Goal: Task Accomplishment & Management: Manage account settings

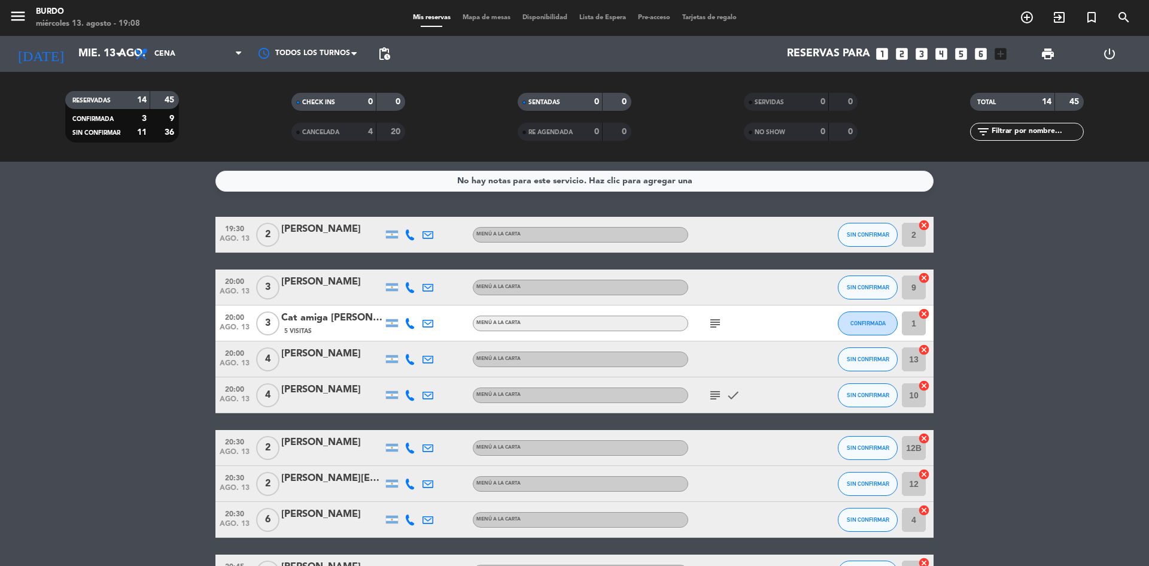
click at [721, 391] on icon "subject" at bounding box center [715, 395] width 14 height 14
click at [716, 321] on icon "subject" at bounding box center [715, 323] width 14 height 14
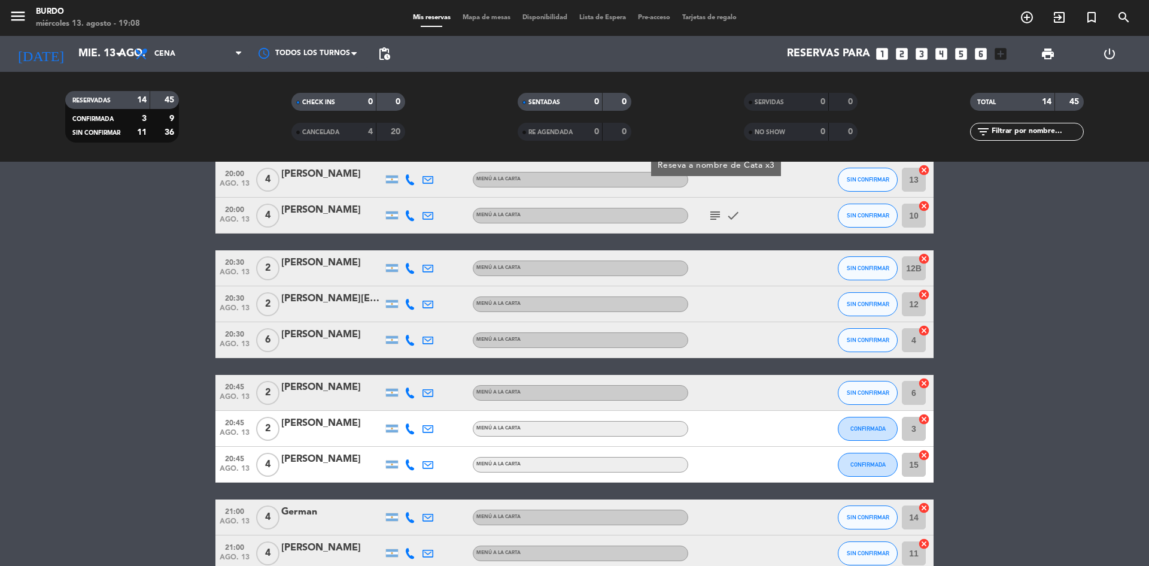
scroll to position [297, 0]
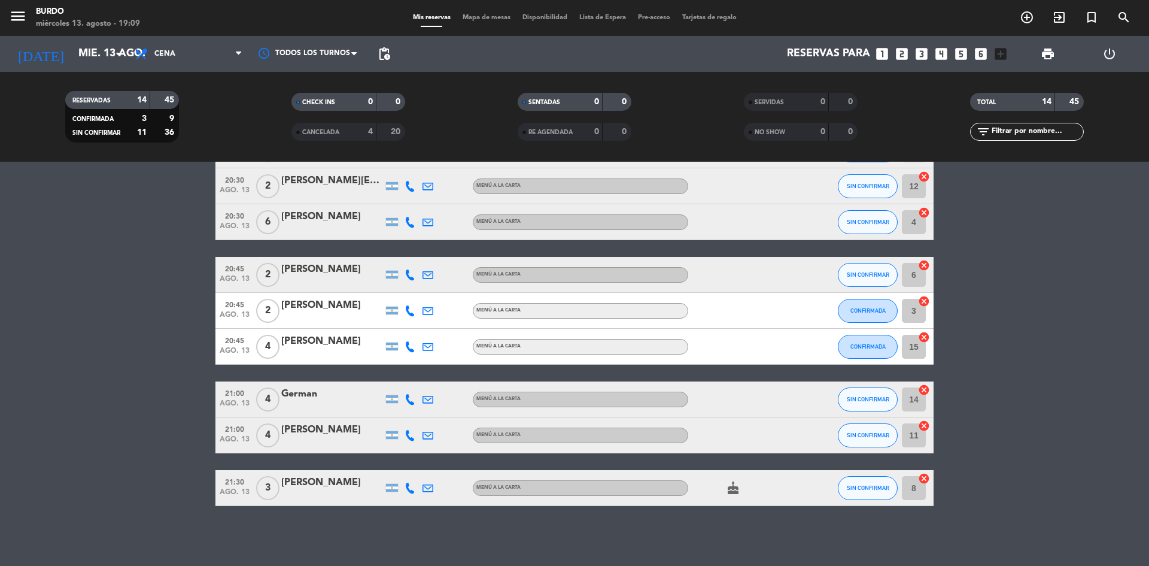
click at [732, 498] on div "cake" at bounding box center [742, 487] width 108 height 35
click at [734, 491] on icon "cake" at bounding box center [733, 488] width 14 height 14
click at [732, 491] on icon "cake" at bounding box center [733, 488] width 14 height 14
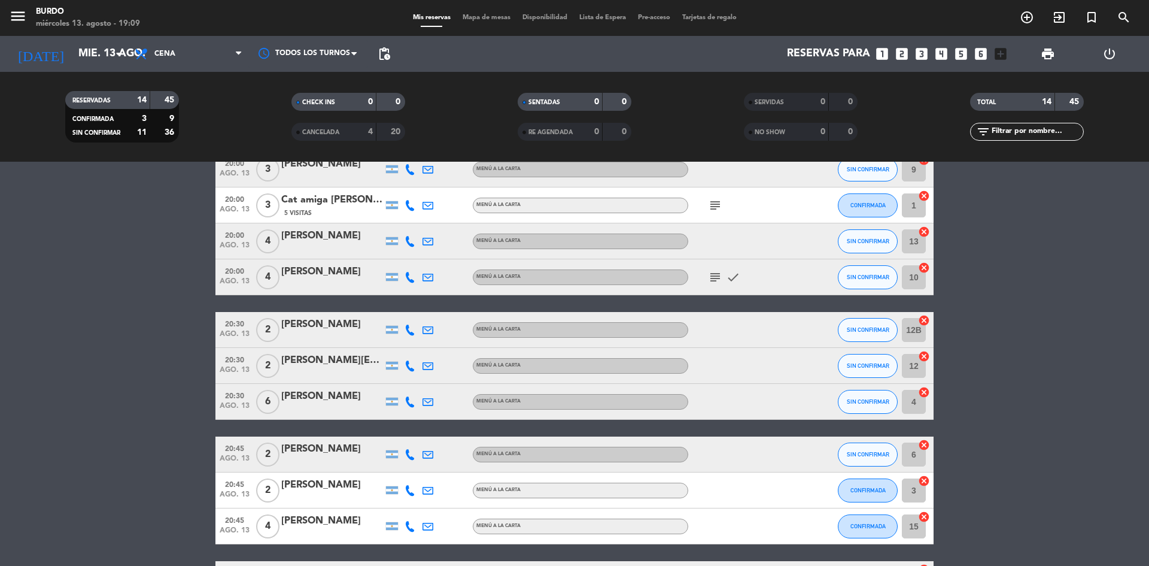
scroll to position [0, 0]
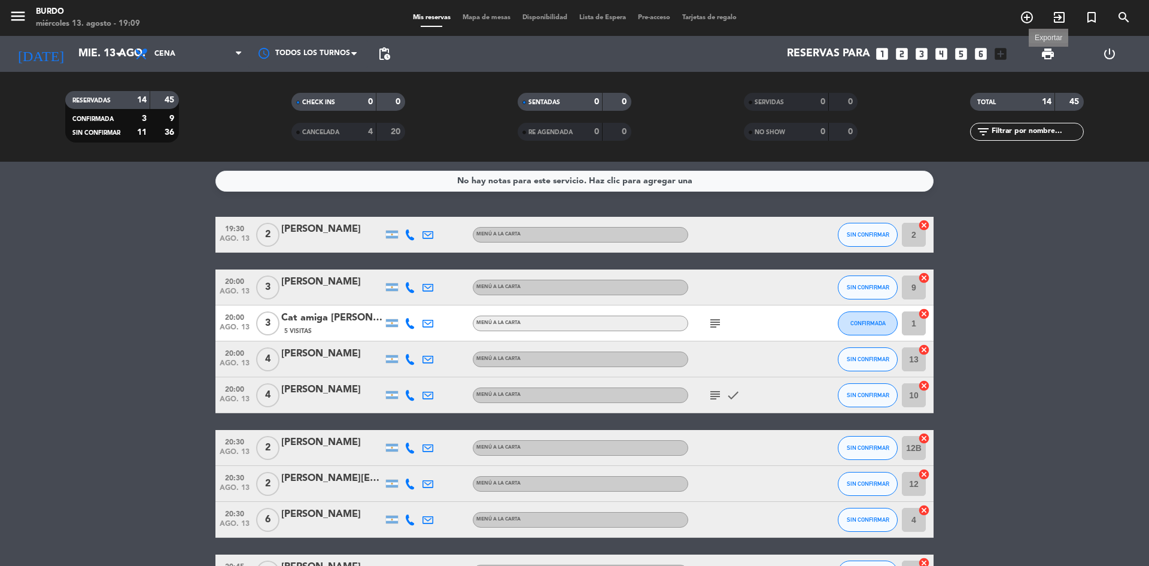
click at [1054, 55] on span "print" at bounding box center [1048, 54] width 14 height 14
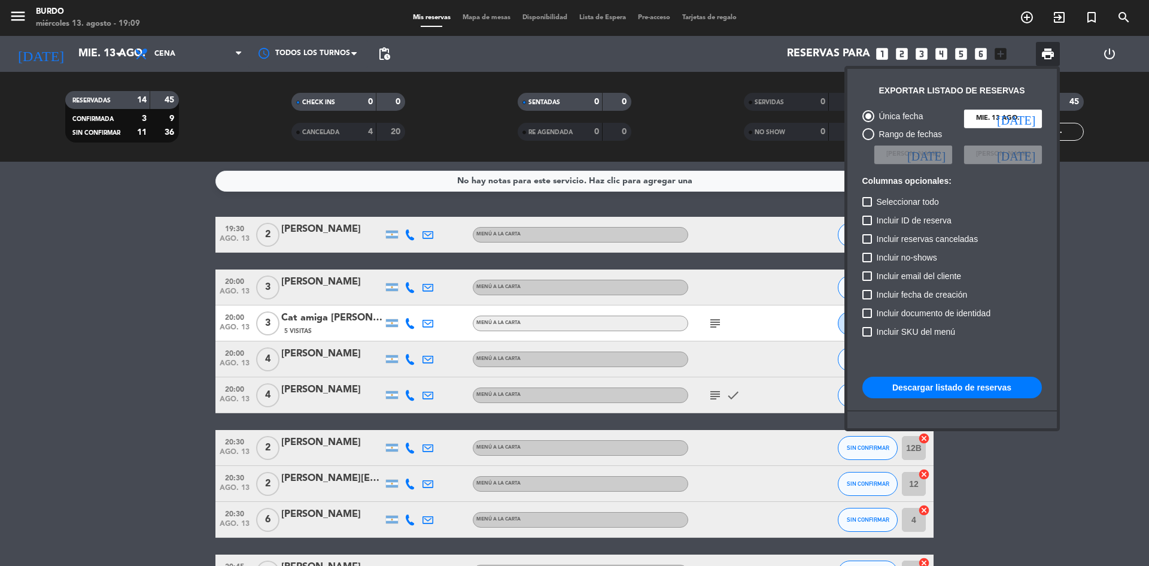
click at [993, 390] on button "Descargar listado de reservas" at bounding box center [952, 387] width 180 height 22
click at [129, 341] on div at bounding box center [574, 283] width 1149 height 566
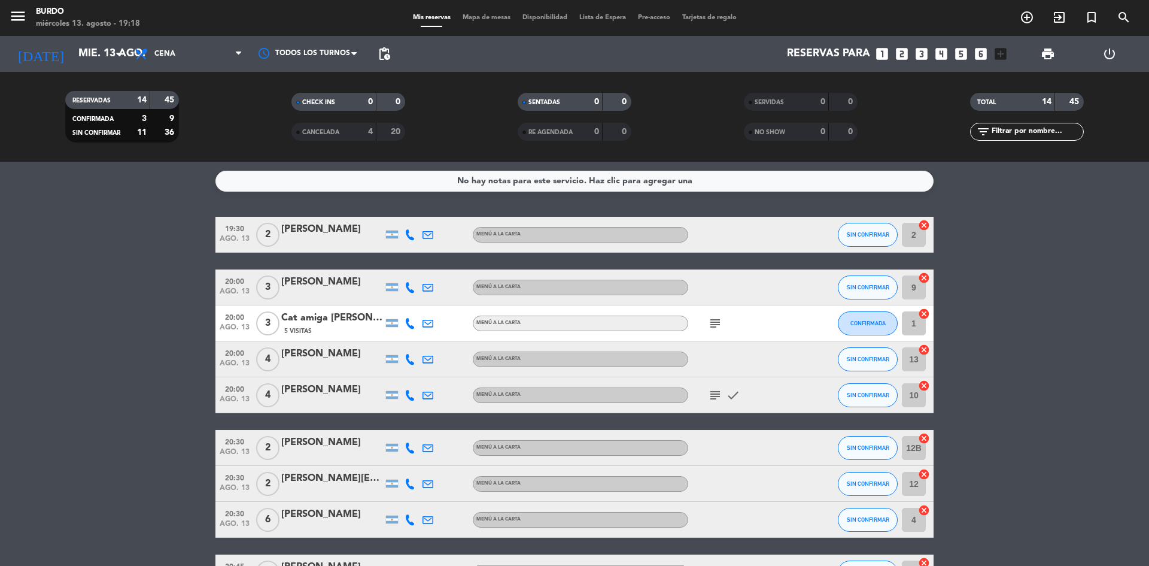
click at [714, 324] on icon "subject" at bounding box center [715, 323] width 14 height 14
click at [349, 349] on div "[PERSON_NAME]" at bounding box center [332, 354] width 102 height 16
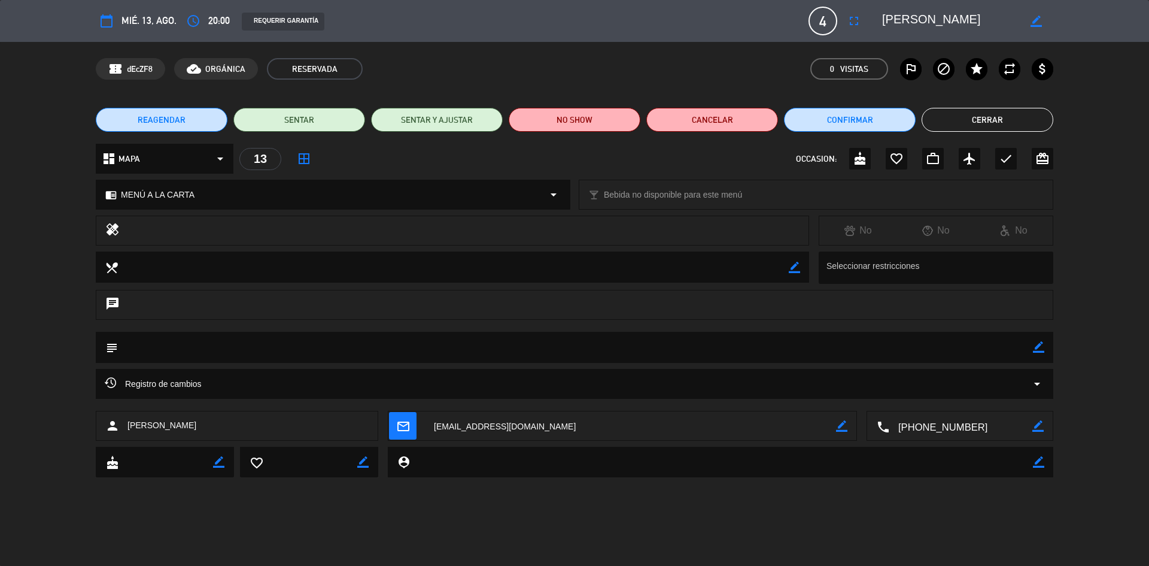
click at [814, 383] on div "Registro de cambios arrow_drop_down" at bounding box center [575, 383] width 940 height 14
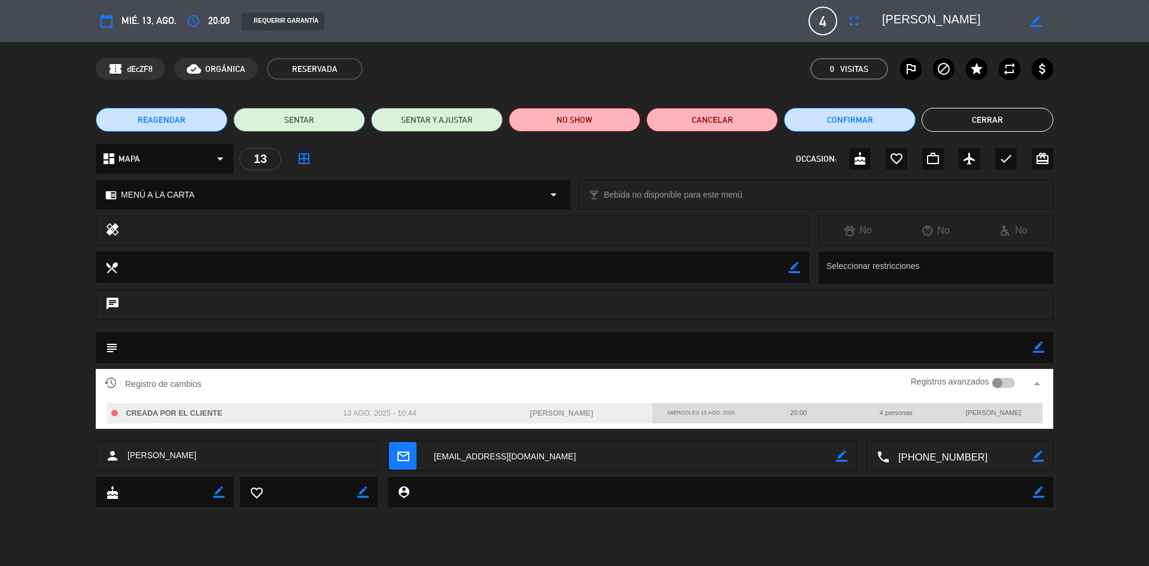
type input "[EMAIL_ADDRESS][DOMAIN_NAME]"
